Goal: Task Accomplishment & Management: Manage account settings

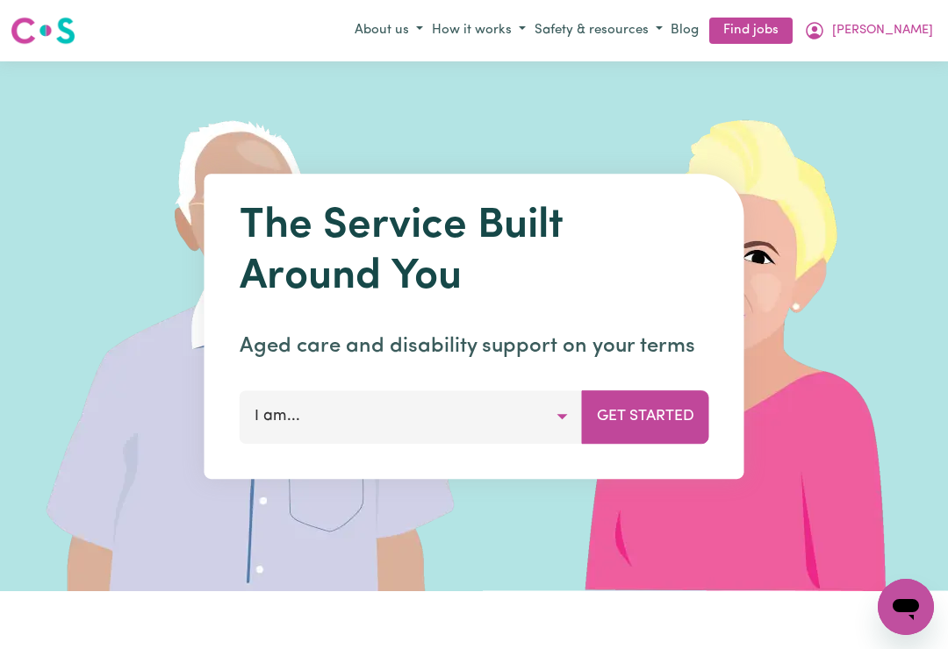
click at [792, 31] on link "Find jobs" at bounding box center [750, 31] width 83 height 27
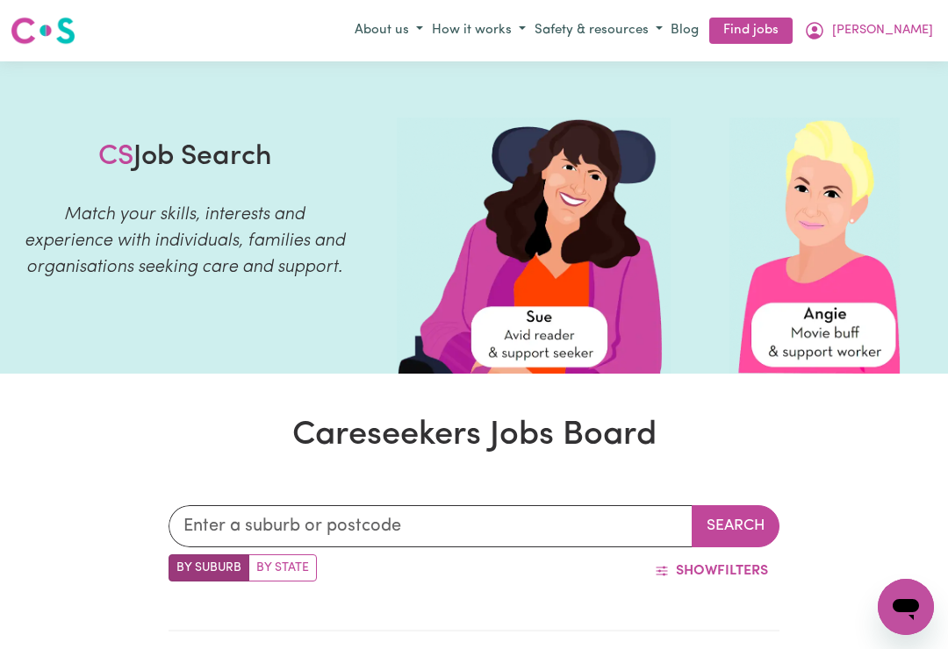
click at [935, 26] on button "[PERSON_NAME]" at bounding box center [868, 31] width 138 height 30
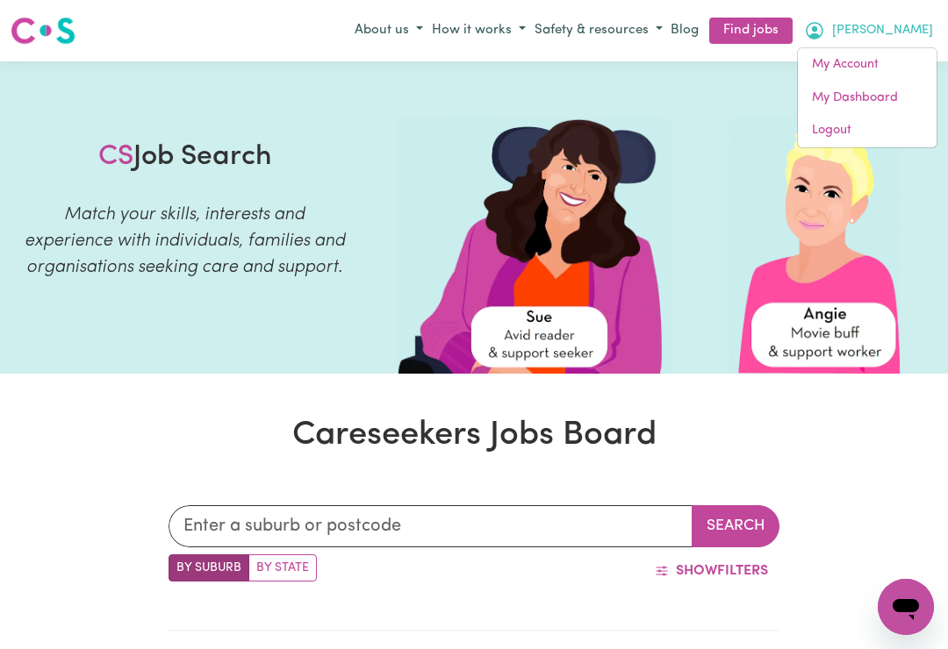
click at [863, 62] on link "My Account" at bounding box center [867, 64] width 139 height 33
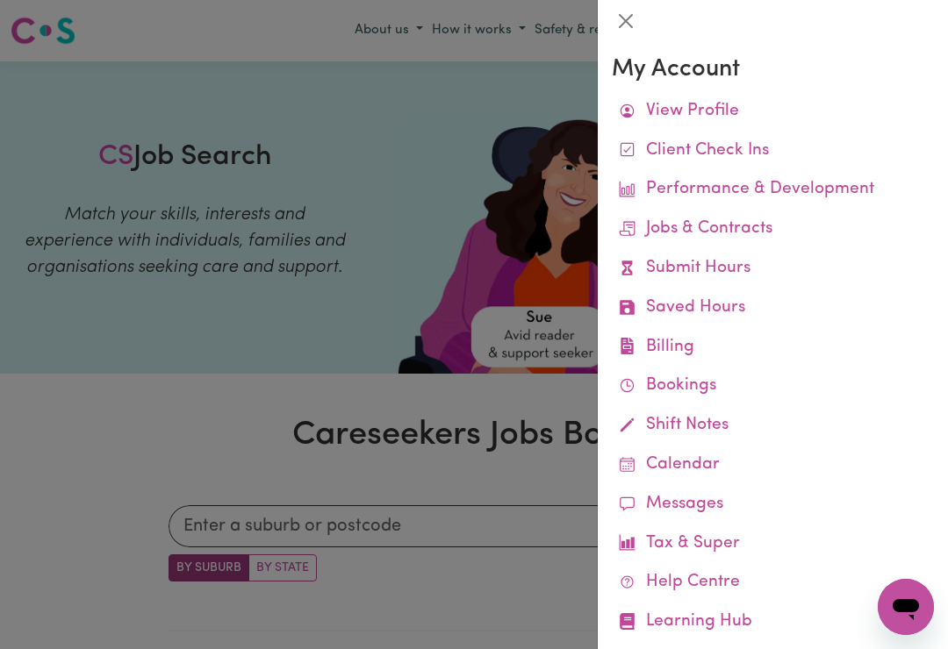
click at [0, 0] on link "Remittances" at bounding box center [0, 0] width 0 height 0
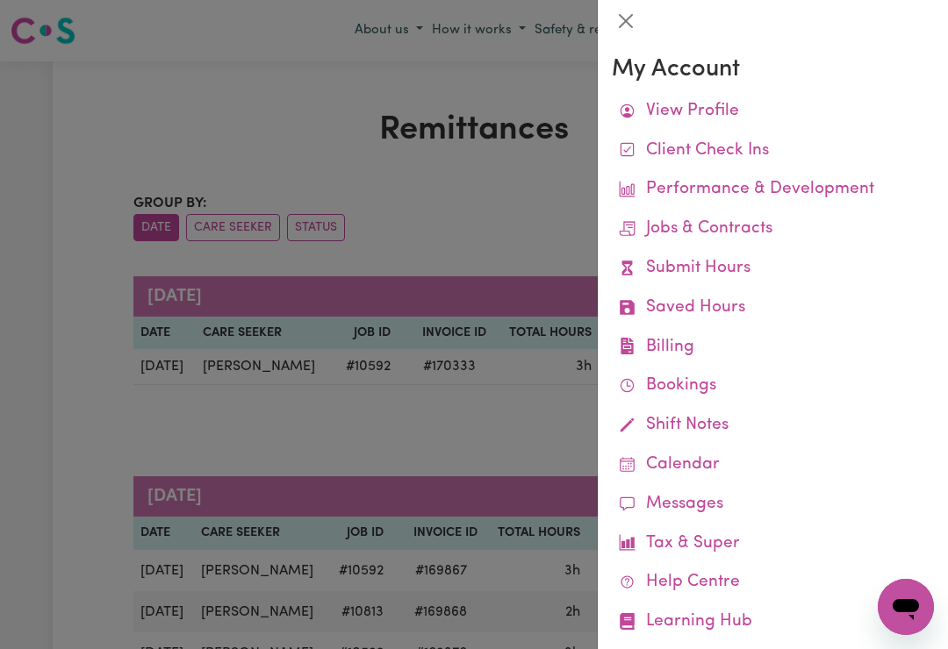
click at [172, 135] on div at bounding box center [474, 324] width 948 height 649
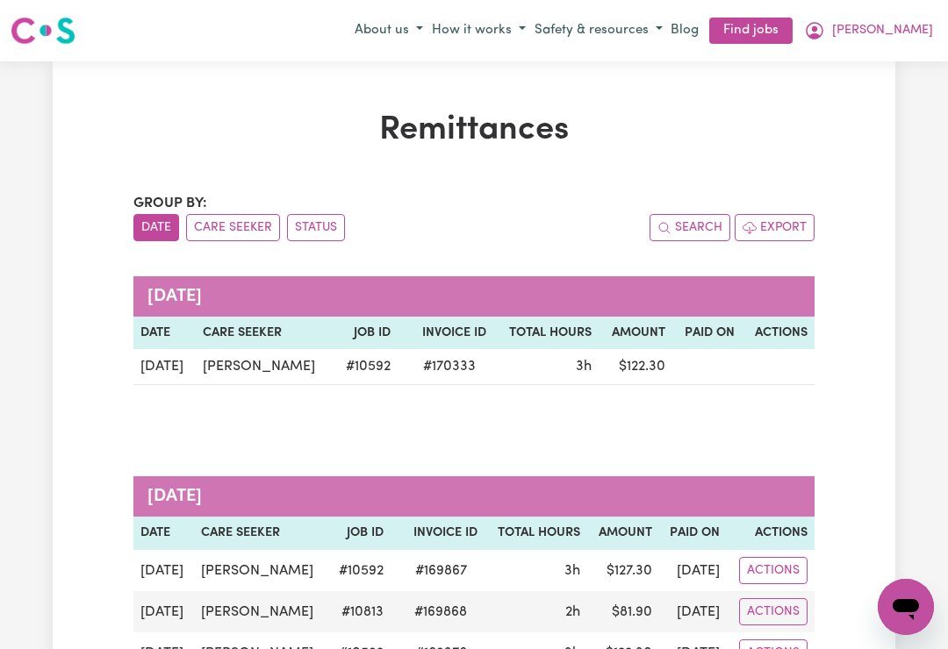
click at [921, 27] on span "[PERSON_NAME]" at bounding box center [882, 30] width 101 height 19
click at [867, 68] on link "My Account" at bounding box center [867, 64] width 139 height 33
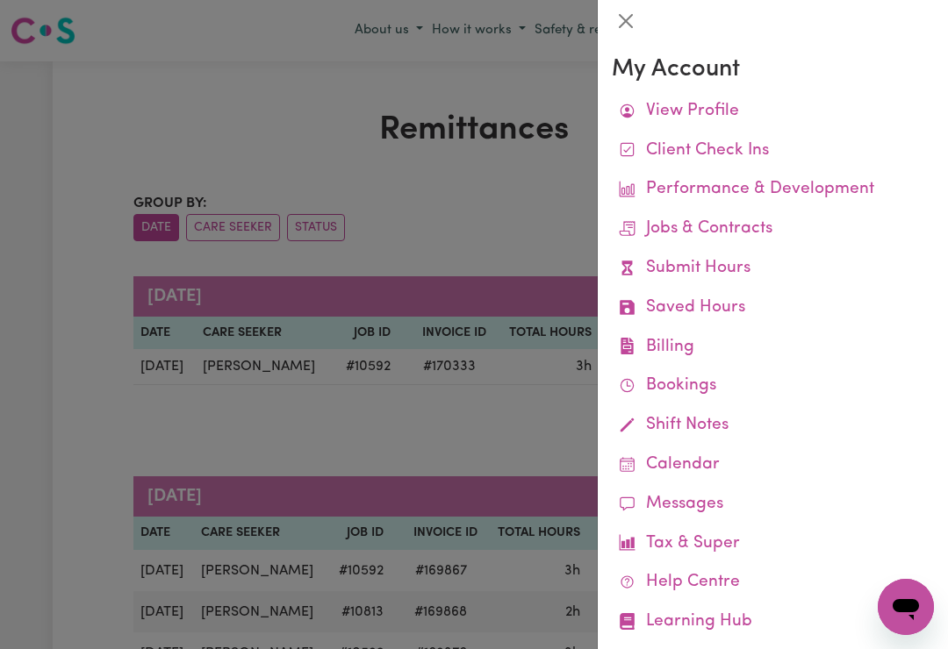
click at [0, 0] on link "Job Reports" at bounding box center [0, 0] width 0 height 0
